Goal: Information Seeking & Learning: Learn about a topic

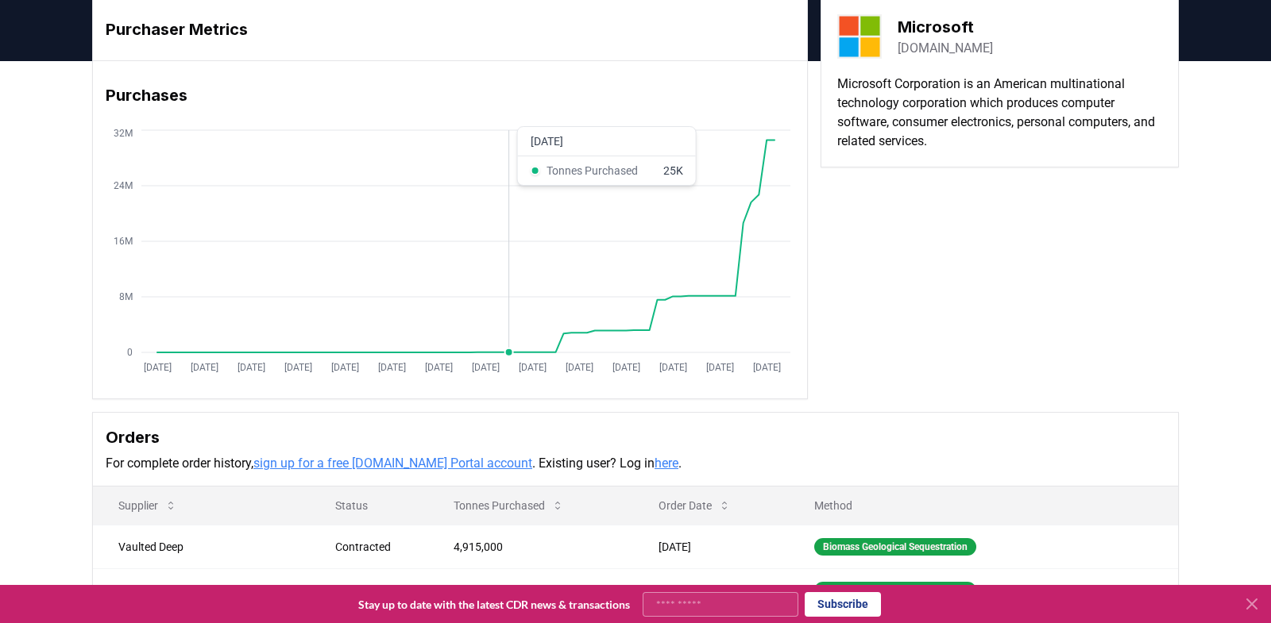
scroll to position [131, 0]
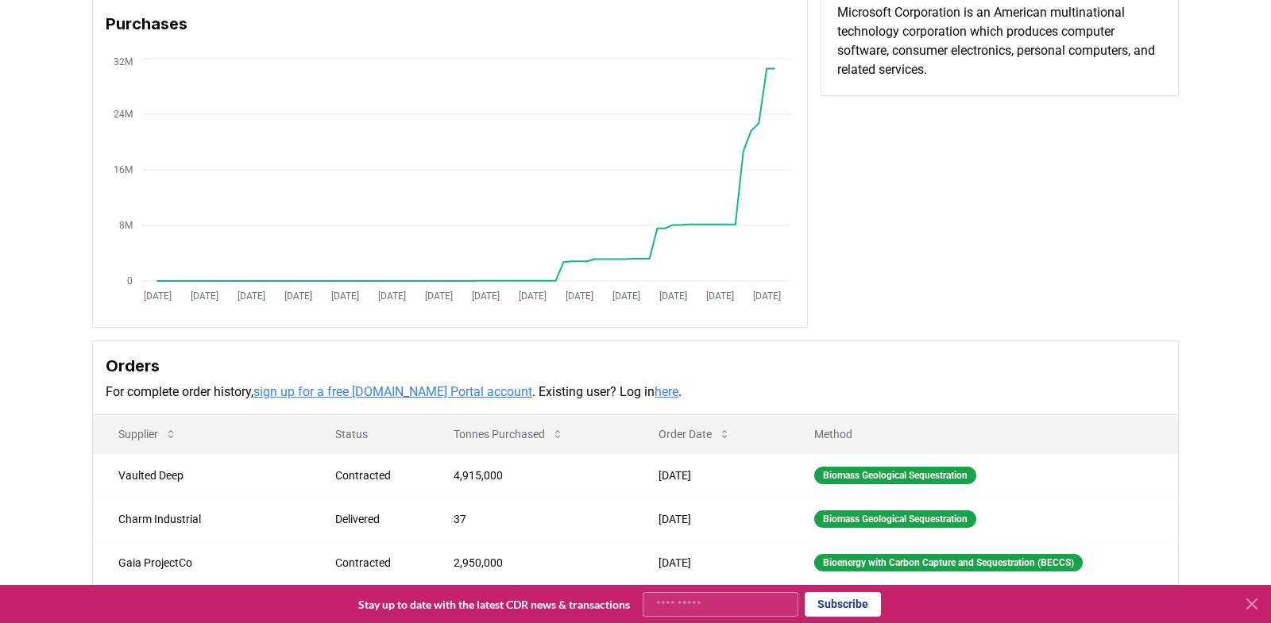
click at [396, 389] on link "sign up for a free [DOMAIN_NAME] Portal account" at bounding box center [392, 391] width 279 height 15
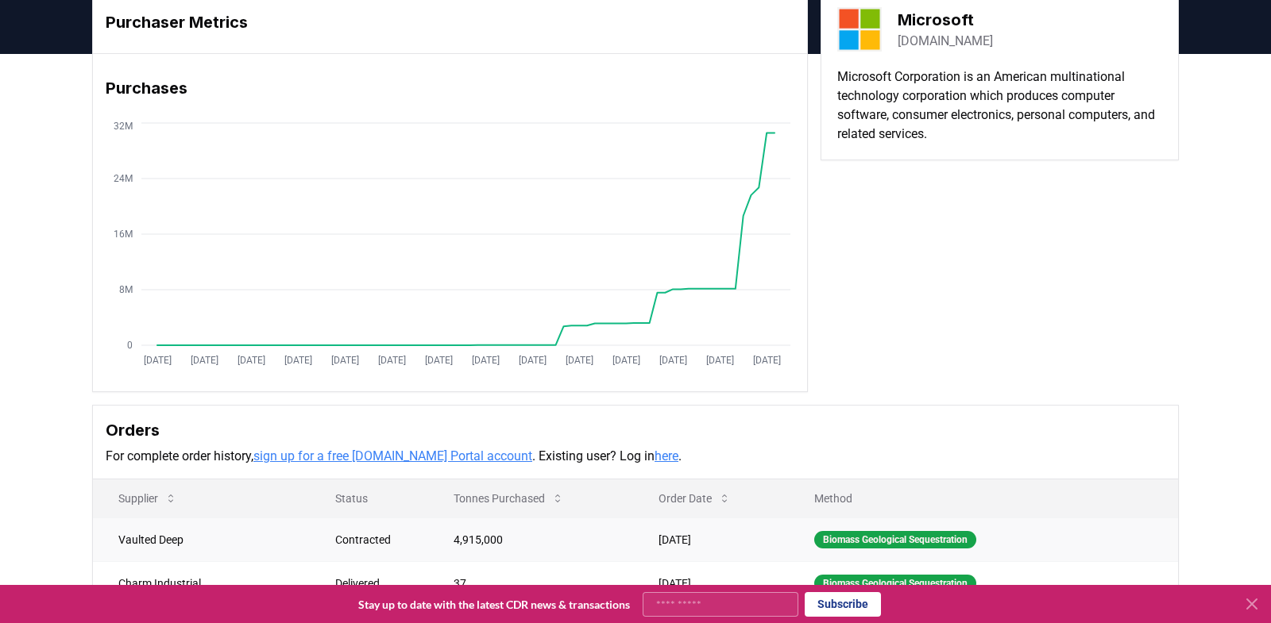
scroll to position [0, 0]
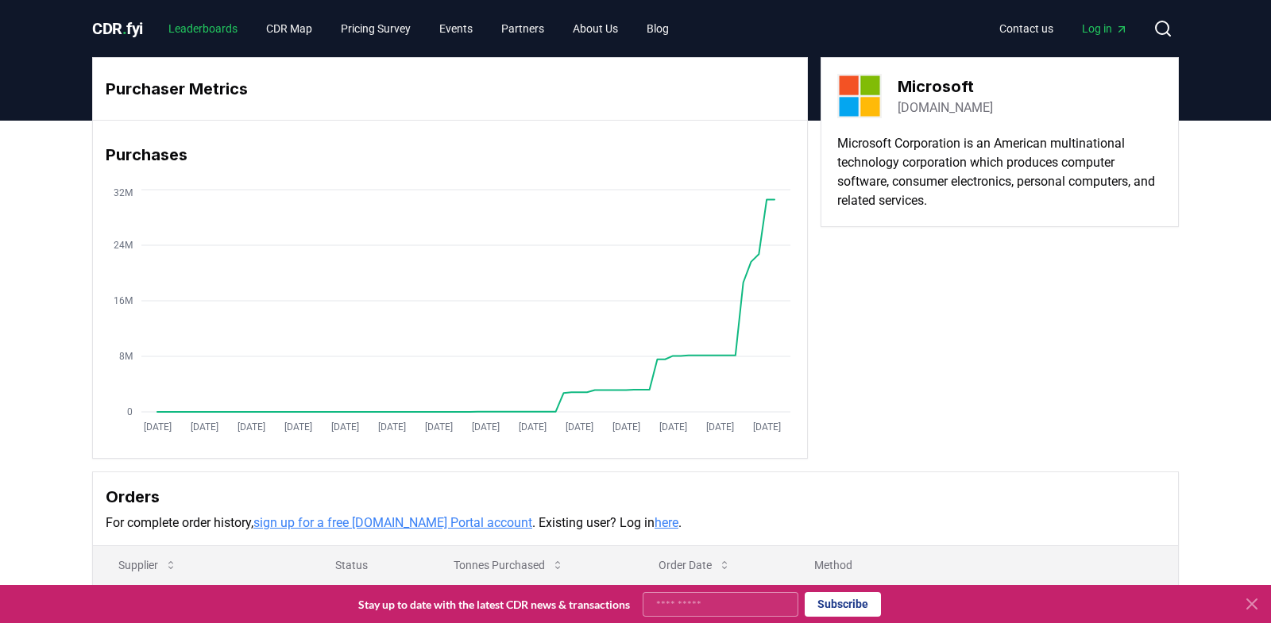
click at [199, 35] on link "Leaderboards" at bounding box center [203, 28] width 95 height 29
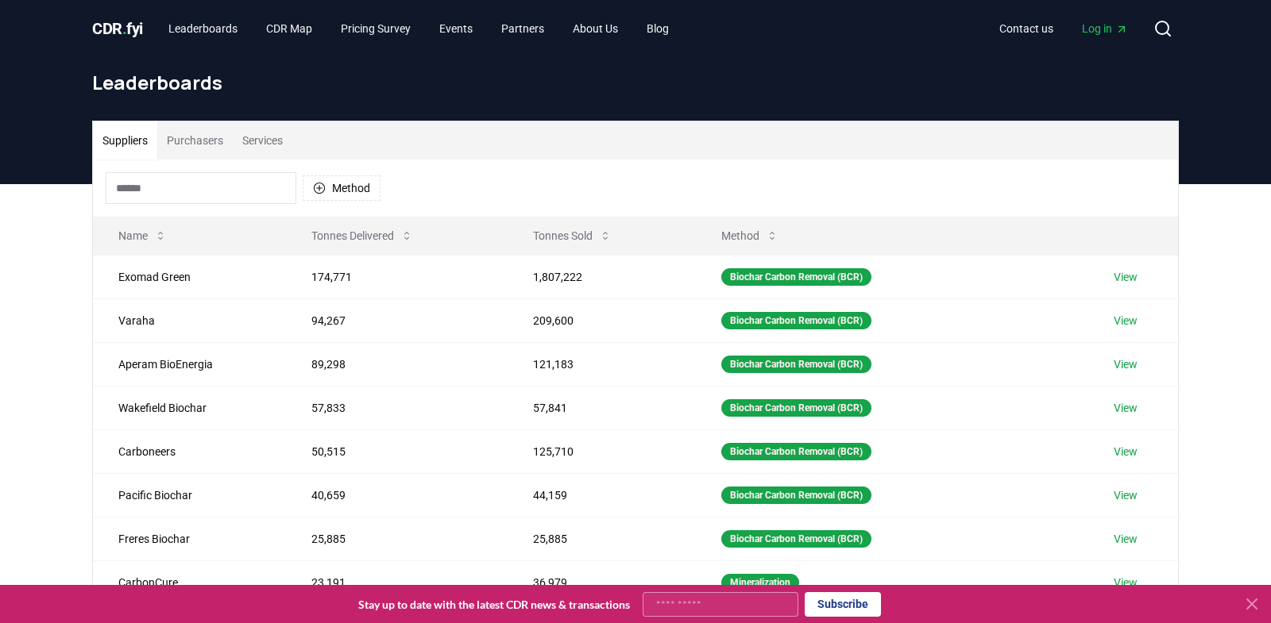
click at [259, 135] on button "Services" at bounding box center [263, 141] width 60 height 38
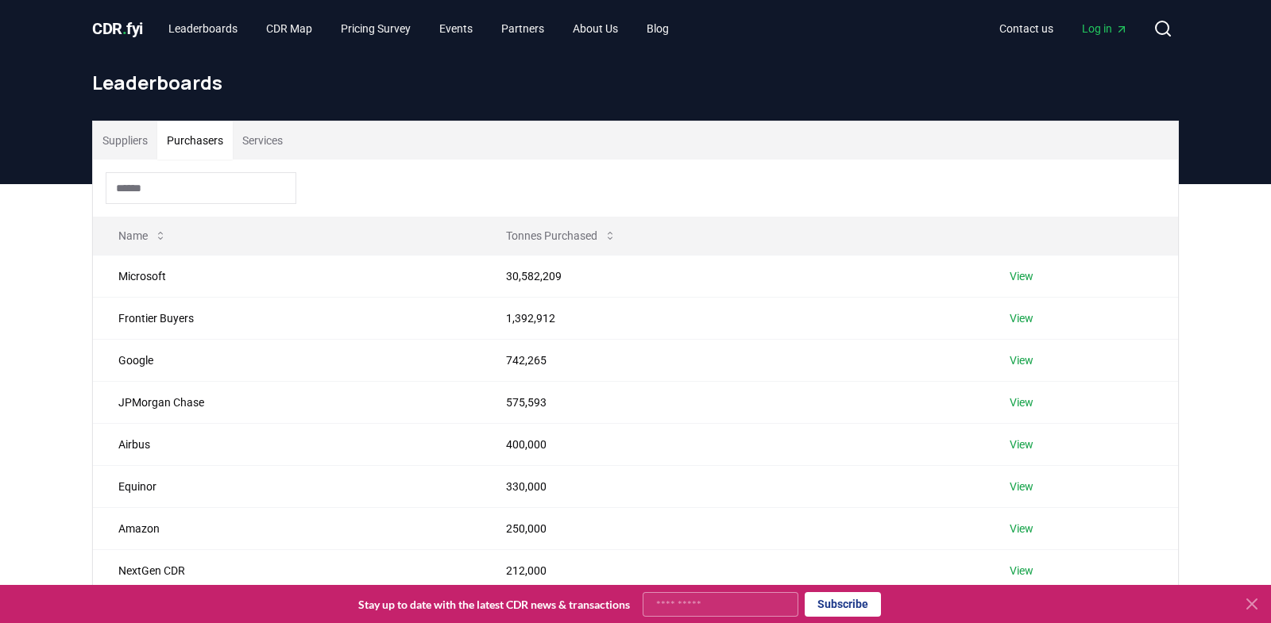
click at [206, 141] on button "Purchasers" at bounding box center [194, 141] width 75 height 38
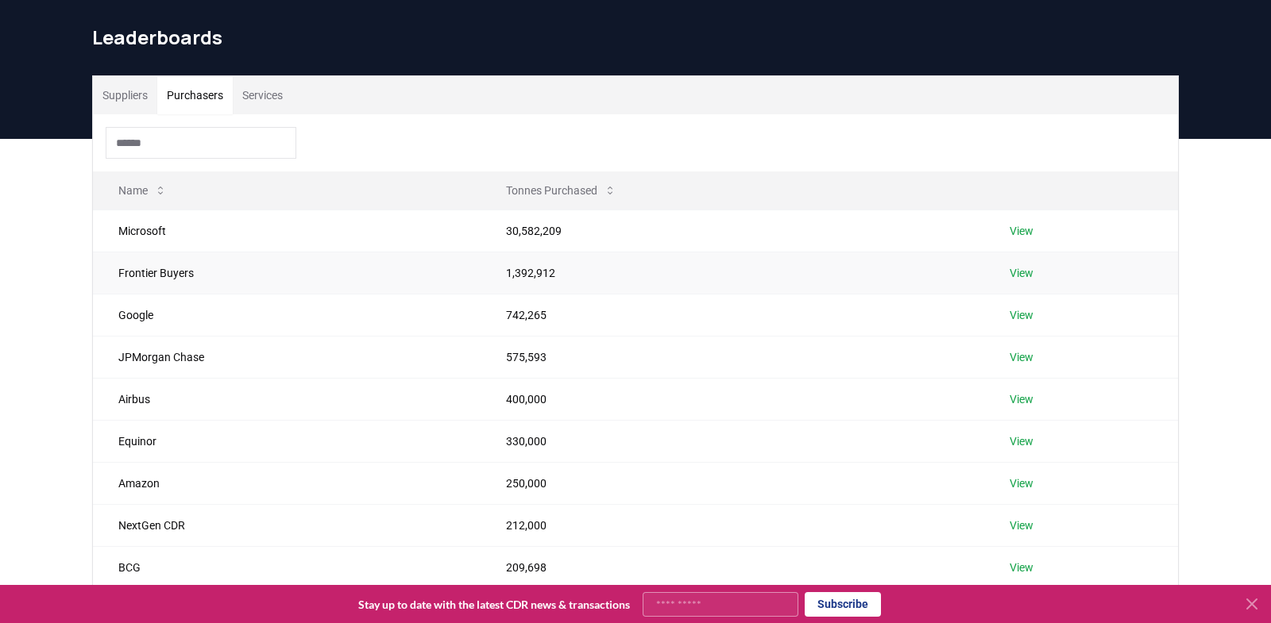
scroll to position [55, 0]
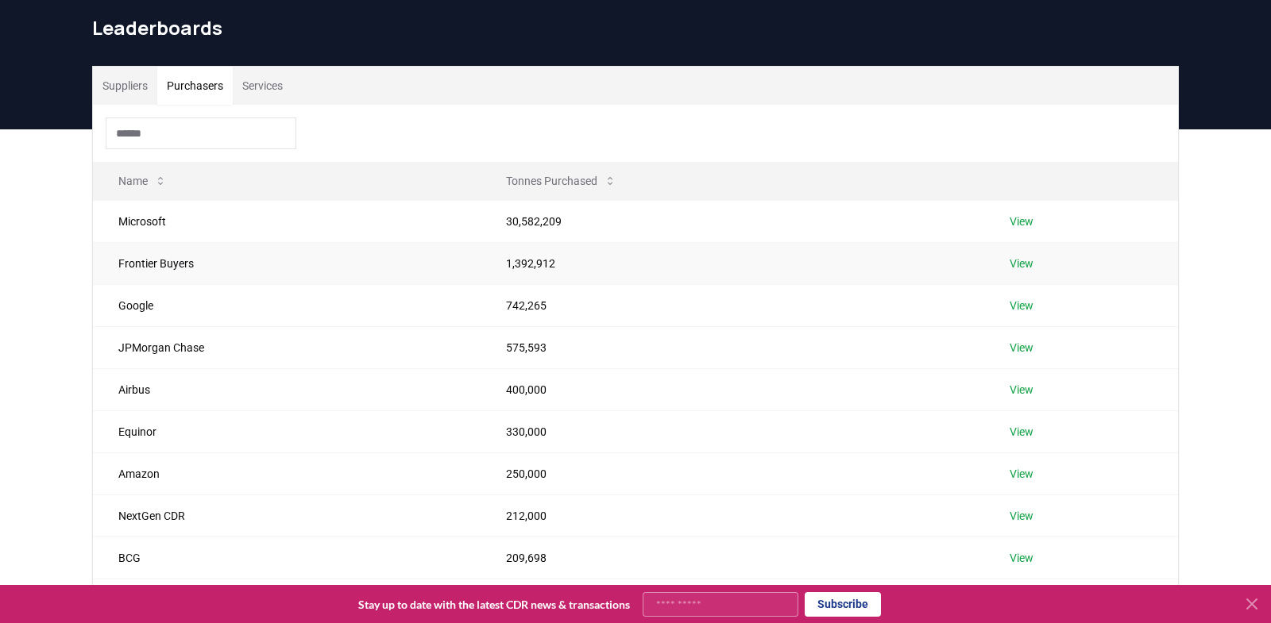
click at [137, 266] on td "Frontier Buyers" at bounding box center [287, 263] width 388 height 42
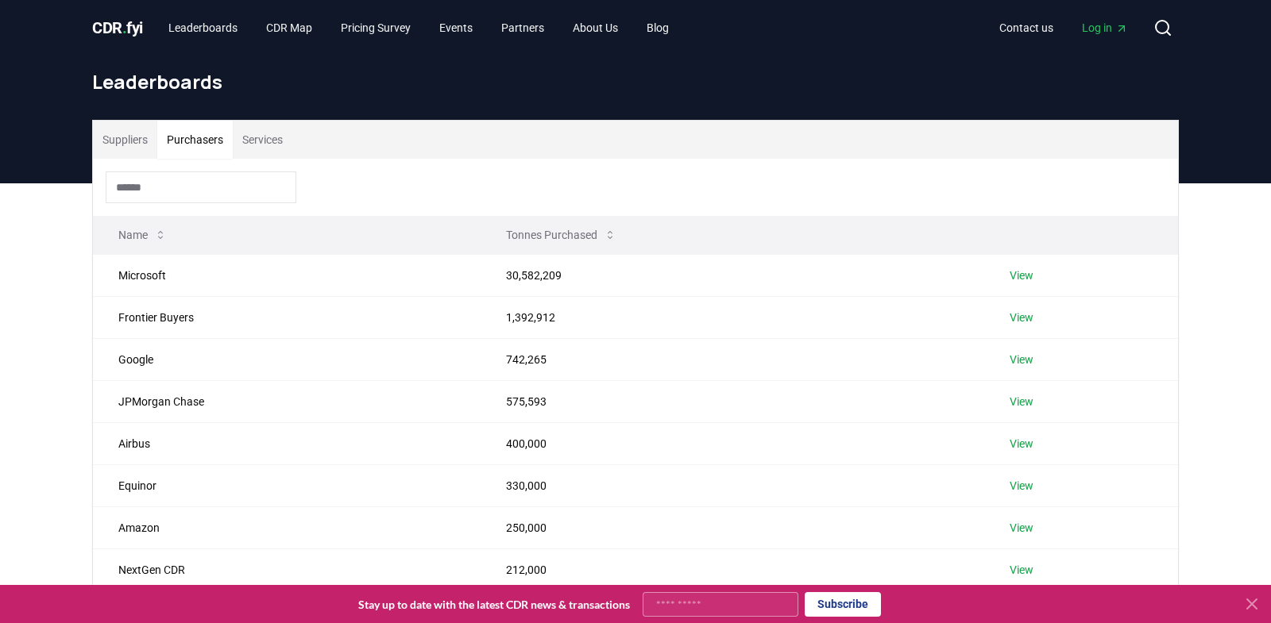
scroll to position [0, 0]
